Goal: Task Accomplishment & Management: Manage account settings

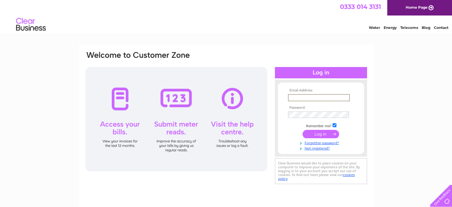
drag, startPoint x: 0, startPoint y: 0, endPoint x: 338, endPoint y: 97, distance: 351.6
click at [338, 97] on input "text" at bounding box center [319, 97] width 62 height 7
type input "elaine.gardner@shanksgroup.co.uk"
click at [315, 134] on input "submit" at bounding box center [321, 133] width 37 height 8
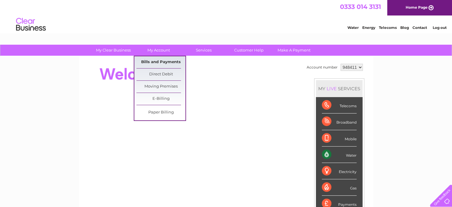
click at [164, 60] on link "Bills and Payments" at bounding box center [161, 62] width 49 height 12
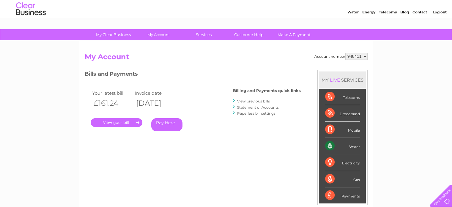
scroll to position [30, 0]
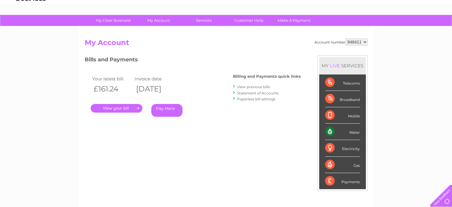
click at [113, 109] on link "." at bounding box center [117, 108] width 52 height 9
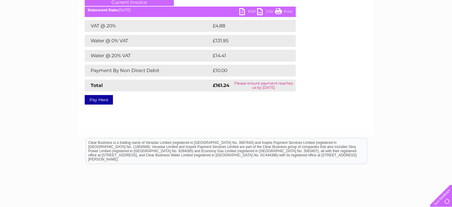
scroll to position [89, 0]
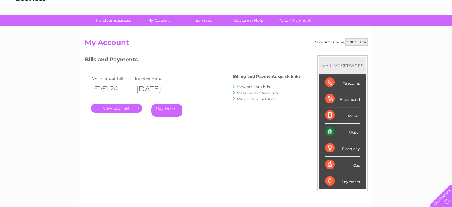
click at [118, 107] on link "." at bounding box center [117, 108] width 52 height 9
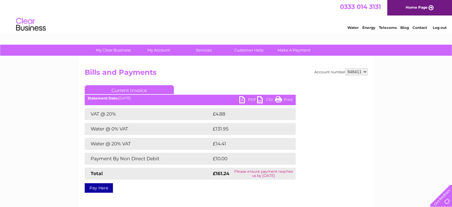
click at [250, 98] on link "PDF" at bounding box center [248, 100] width 18 height 9
